Goal: Information Seeking & Learning: Learn about a topic

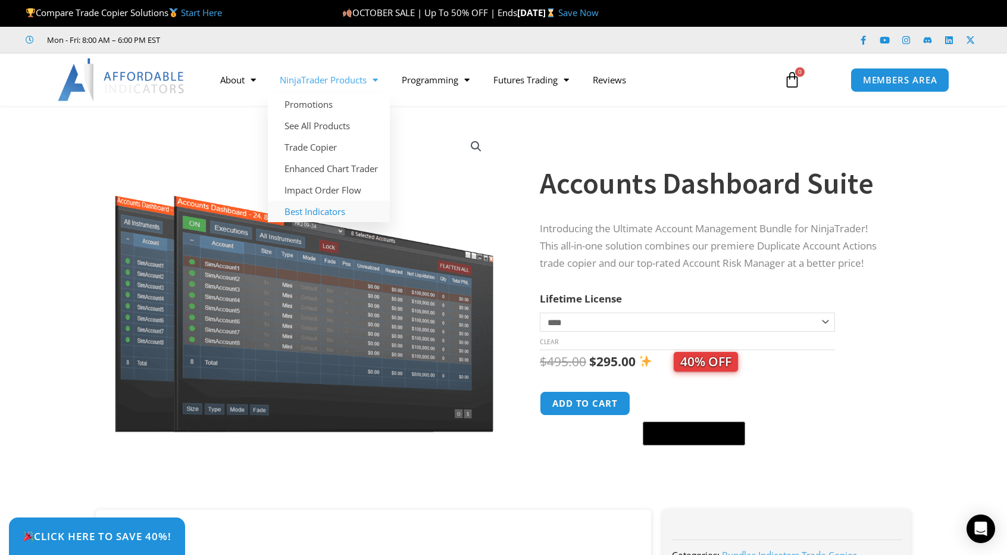
click at [318, 204] on link "Best Indicators" at bounding box center [329, 211] width 122 height 21
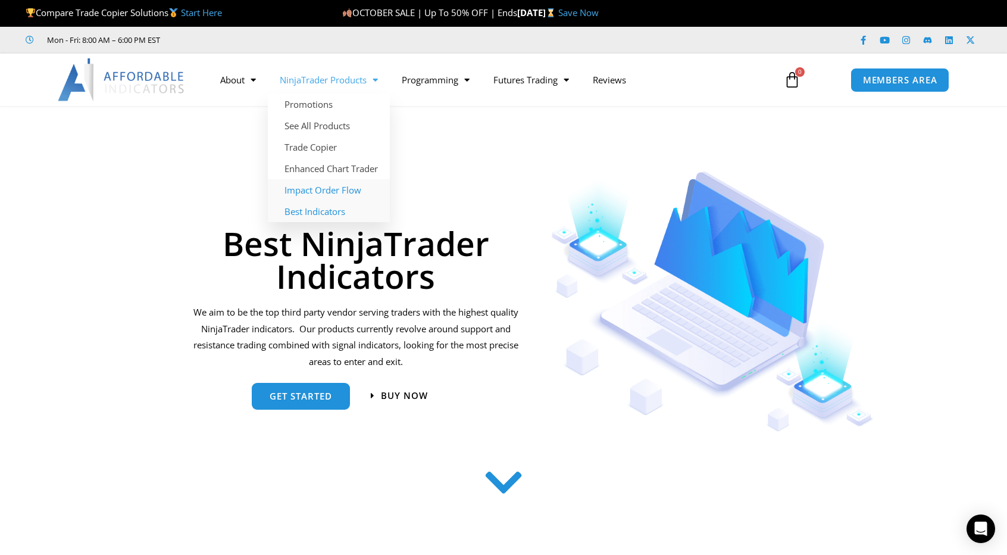
click at [332, 189] on link "Impact Order Flow" at bounding box center [329, 189] width 122 height 21
